Goal: Navigation & Orientation: Find specific page/section

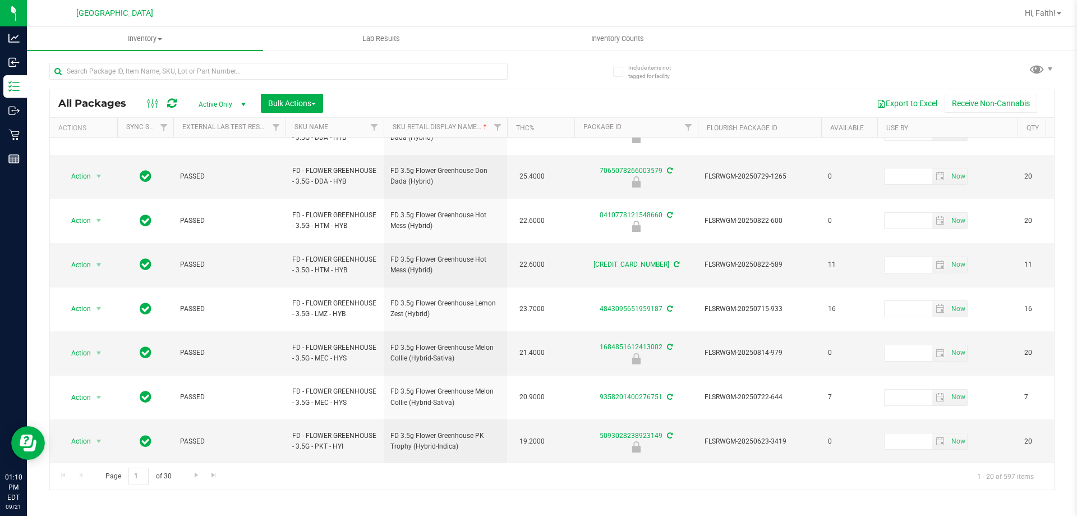
scroll to position [350, 0]
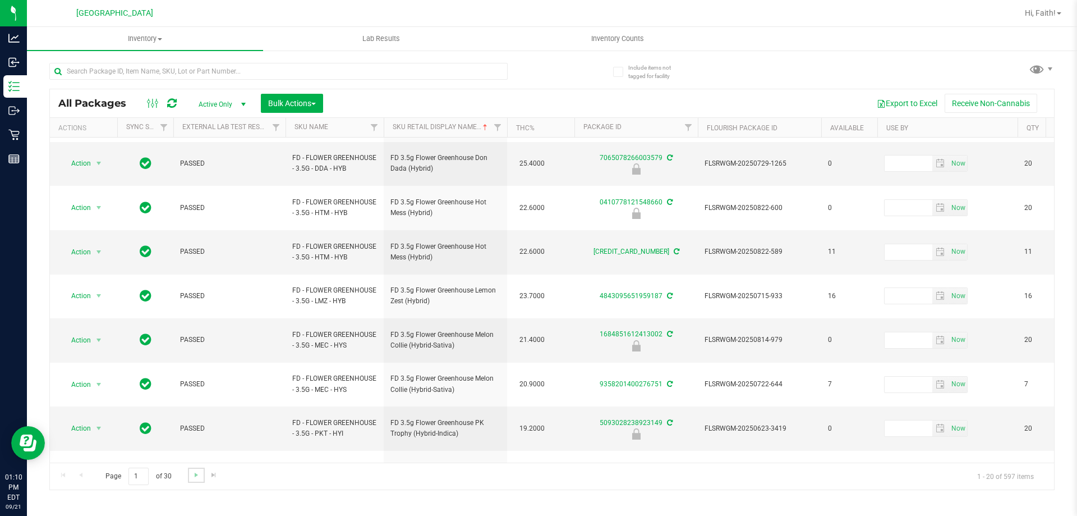
click at [192, 479] on link "Go to the next page" at bounding box center [196, 474] width 16 height 15
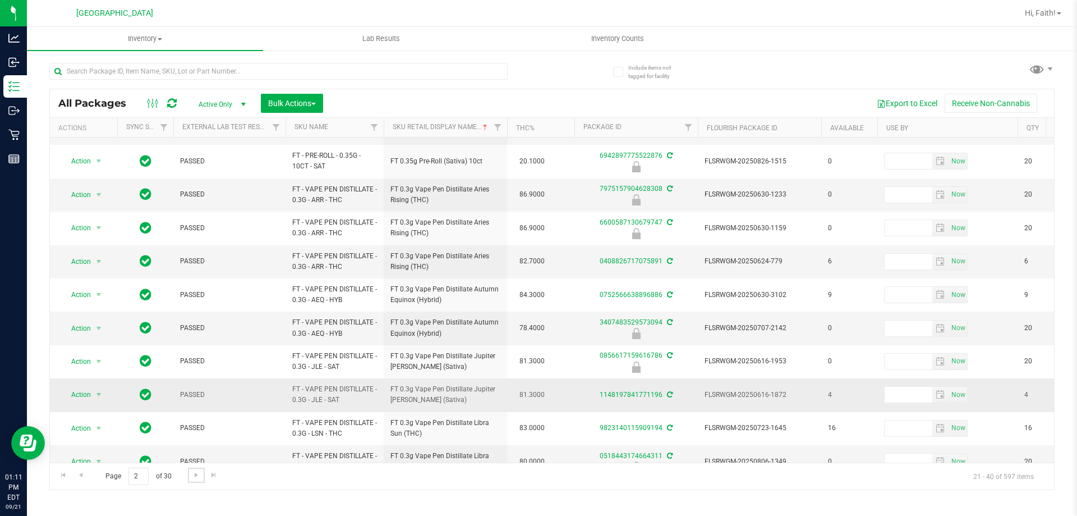
scroll to position [350, 0]
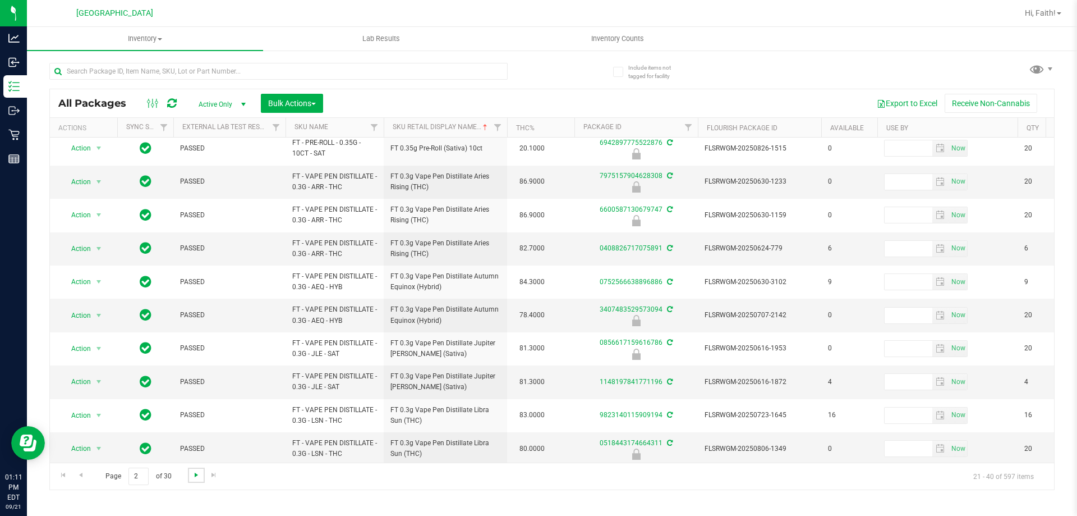
click at [194, 475] on span "Go to the next page" at bounding box center [196, 474] width 9 height 9
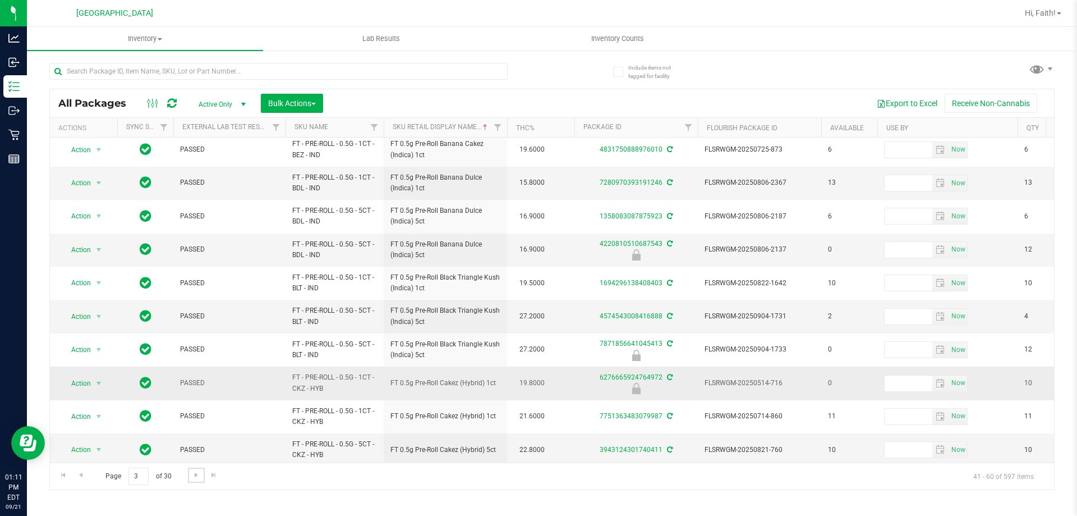
scroll to position [224, 0]
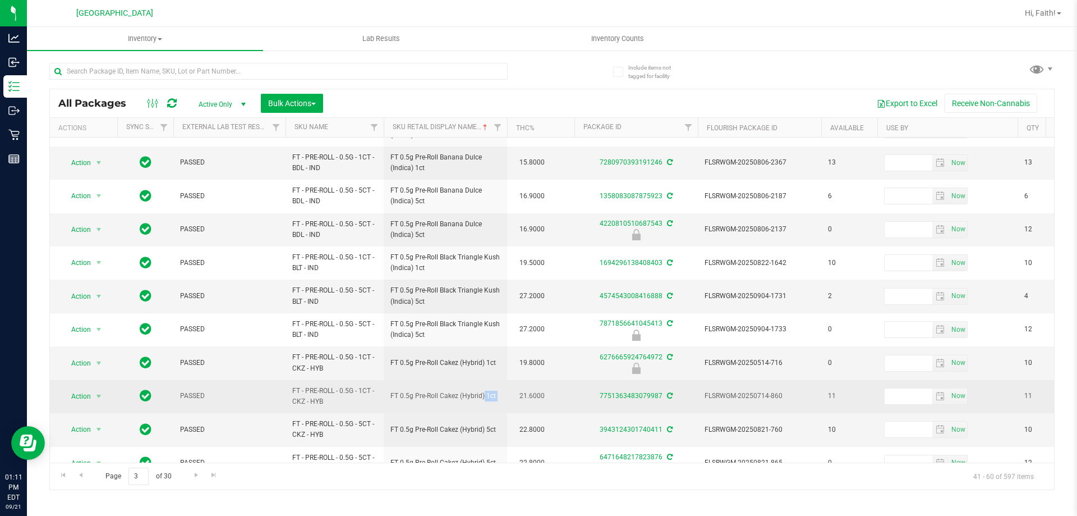
drag, startPoint x: 458, startPoint y: 395, endPoint x: 514, endPoint y: 388, distance: 56.5
click at [489, 394] on span "FT 0.5g Pre-Roll Cakez (Hybrid) 1ct" at bounding box center [446, 396] width 110 height 11
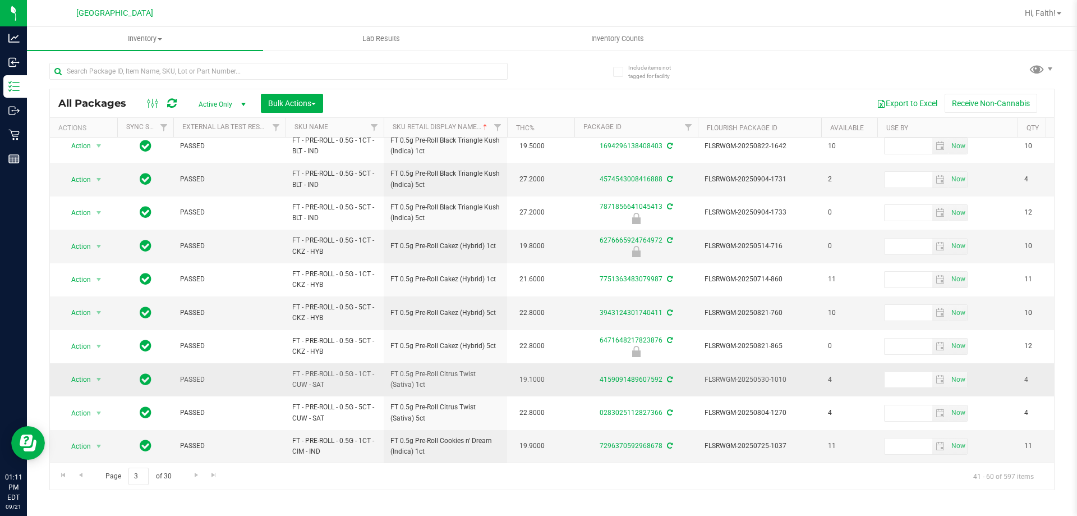
scroll to position [350, 0]
drag, startPoint x: 453, startPoint y: 363, endPoint x: 487, endPoint y: 359, distance: 34.5
click at [487, 363] on td "FT 0.5g Pre-Roll Citrus Twist (Sativa) 1ct" at bounding box center [445, 379] width 123 height 33
click at [195, 469] on link "Go to the next page" at bounding box center [196, 474] width 16 height 15
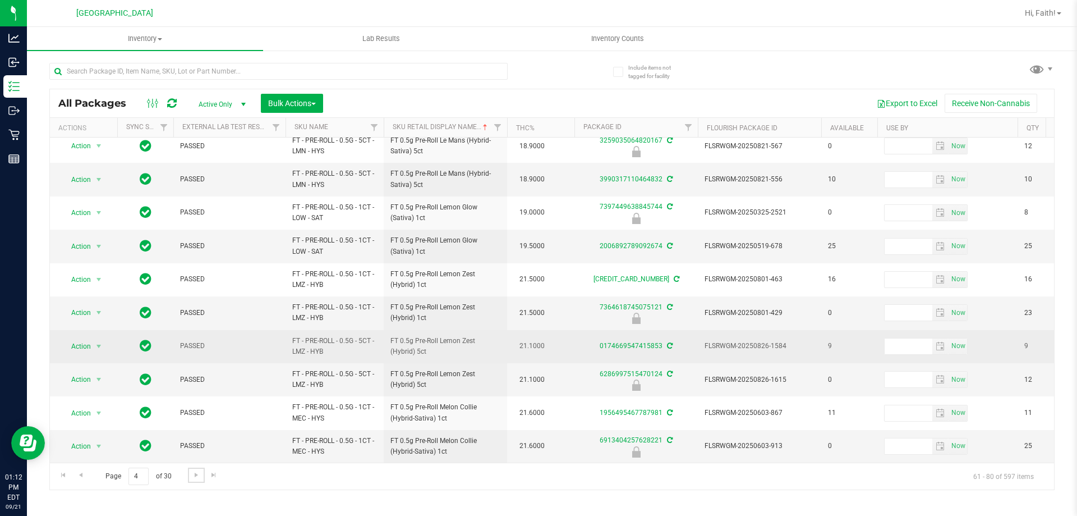
scroll to position [350, 0]
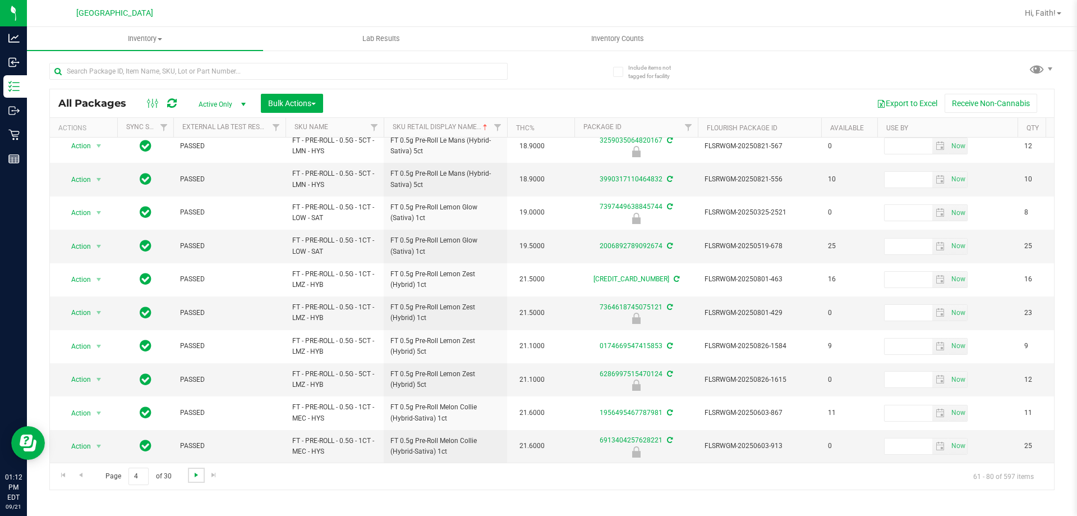
click at [195, 473] on span "Go to the next page" at bounding box center [196, 474] width 9 height 9
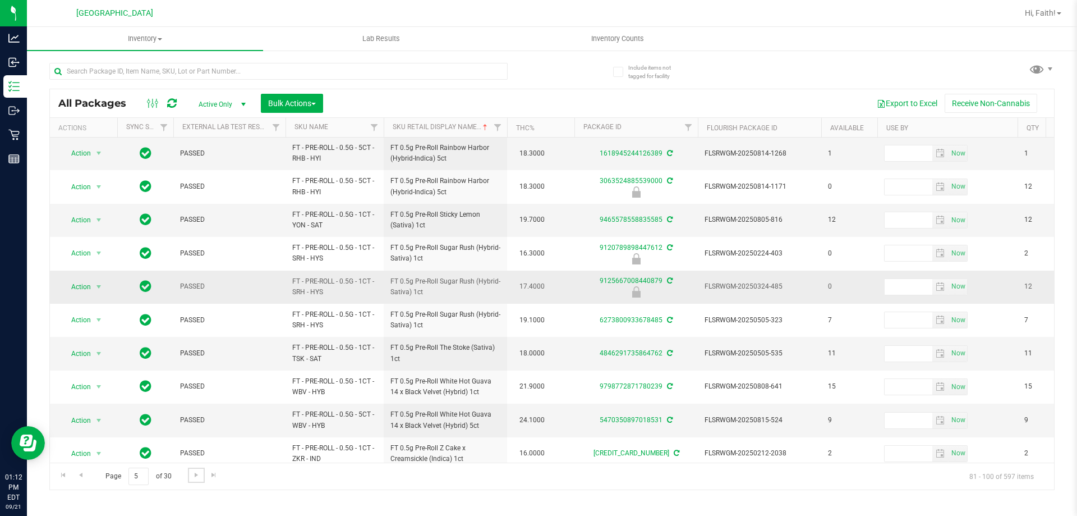
scroll to position [168, 0]
